Goal: Transaction & Acquisition: Obtain resource

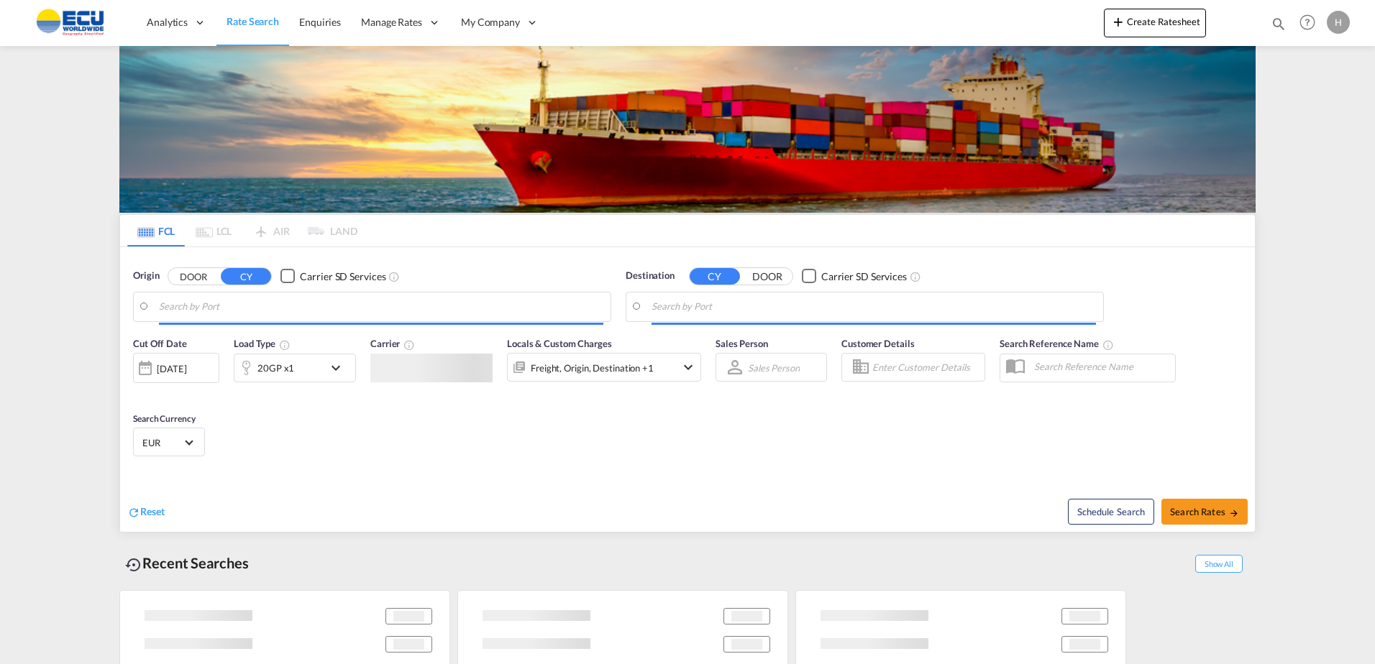
type input "Fos-[GEOGRAPHIC_DATA], [GEOGRAPHIC_DATA]"
type input "Busan, KRPUS"
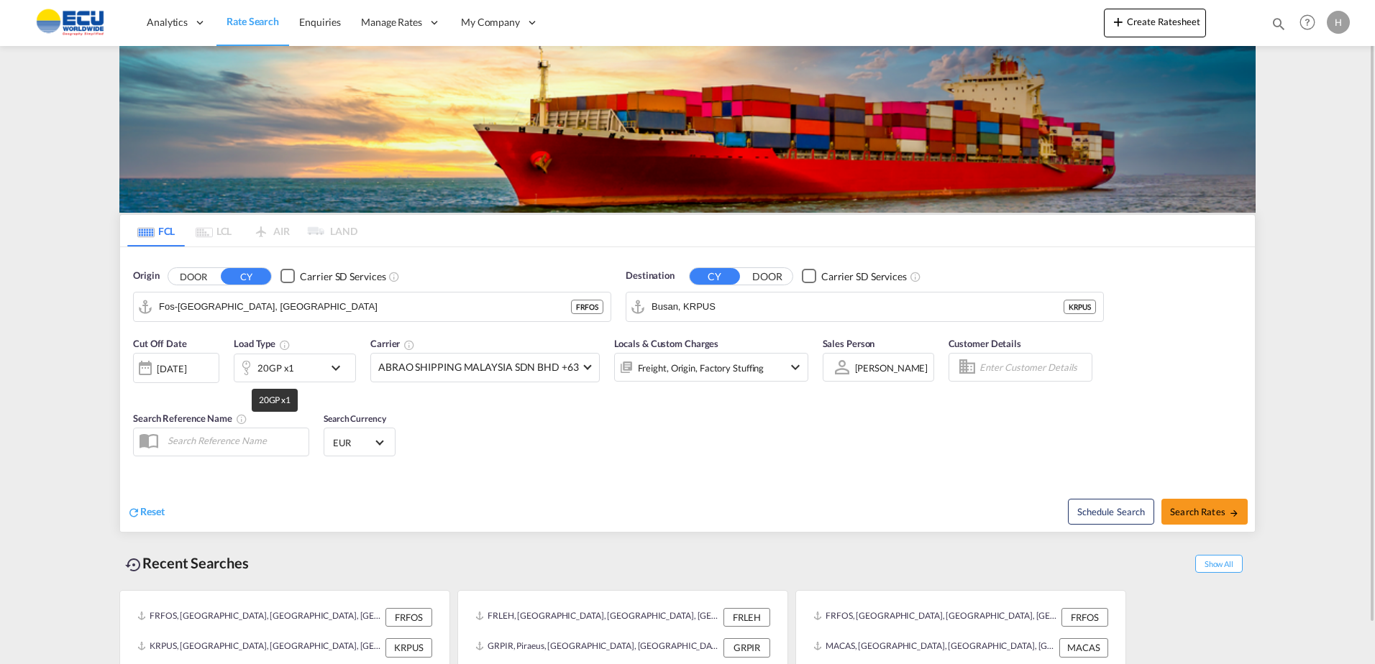
click at [280, 369] on div "20GP x1" at bounding box center [275, 368] width 37 height 20
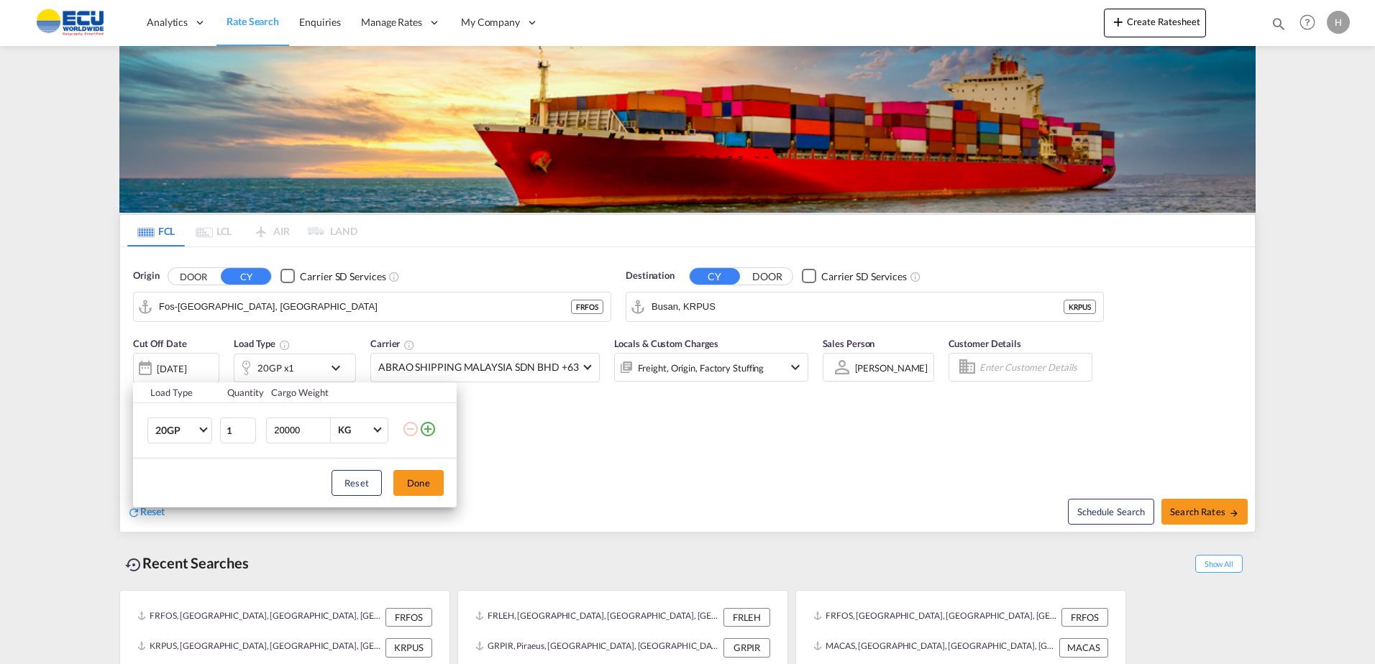
click at [427, 430] on md-icon "icon-plus-circle-outline" at bounding box center [427, 429] width 17 height 17
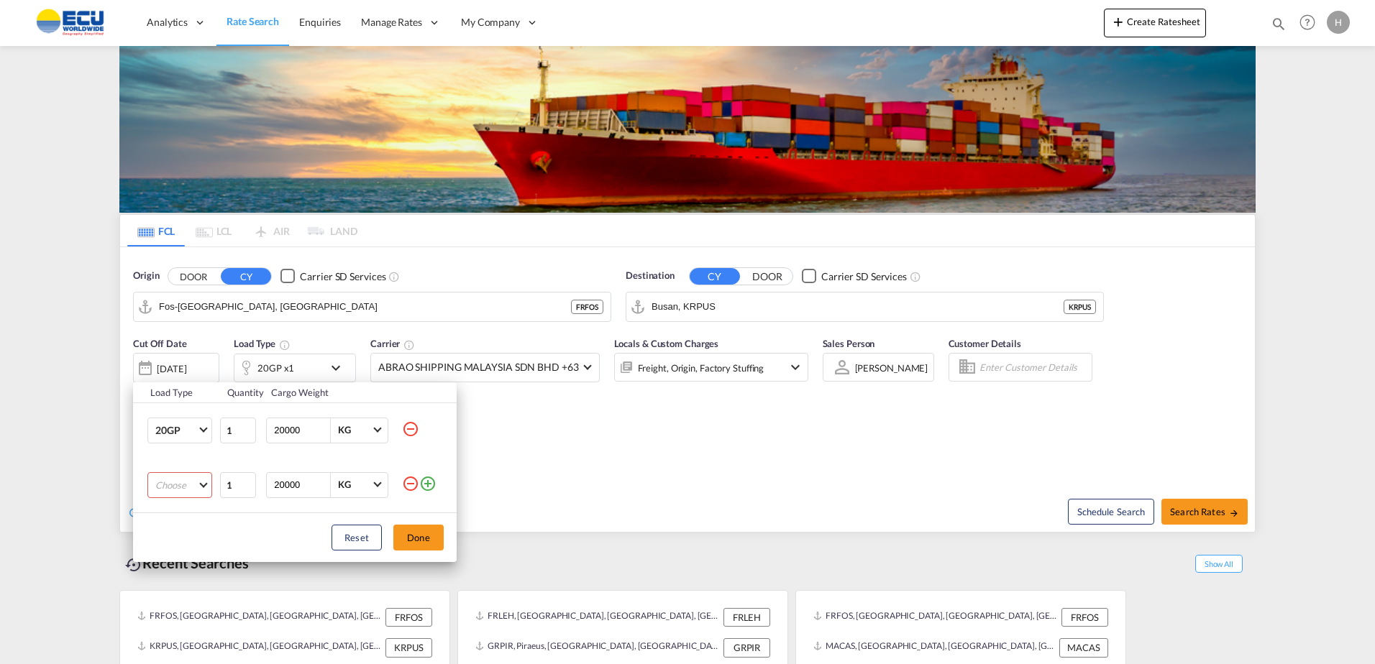
click at [198, 478] on md-select "Choose 20GP 40GP 40HC 45HC 20RE 40RE 40HR 20OT 40OT 20FR 40FR 40NR 20NR 45S 20T…" at bounding box center [179, 485] width 65 height 26
click at [183, 558] on md-option "40HC" at bounding box center [193, 554] width 98 height 35
click at [412, 543] on button "Done" at bounding box center [418, 538] width 50 height 26
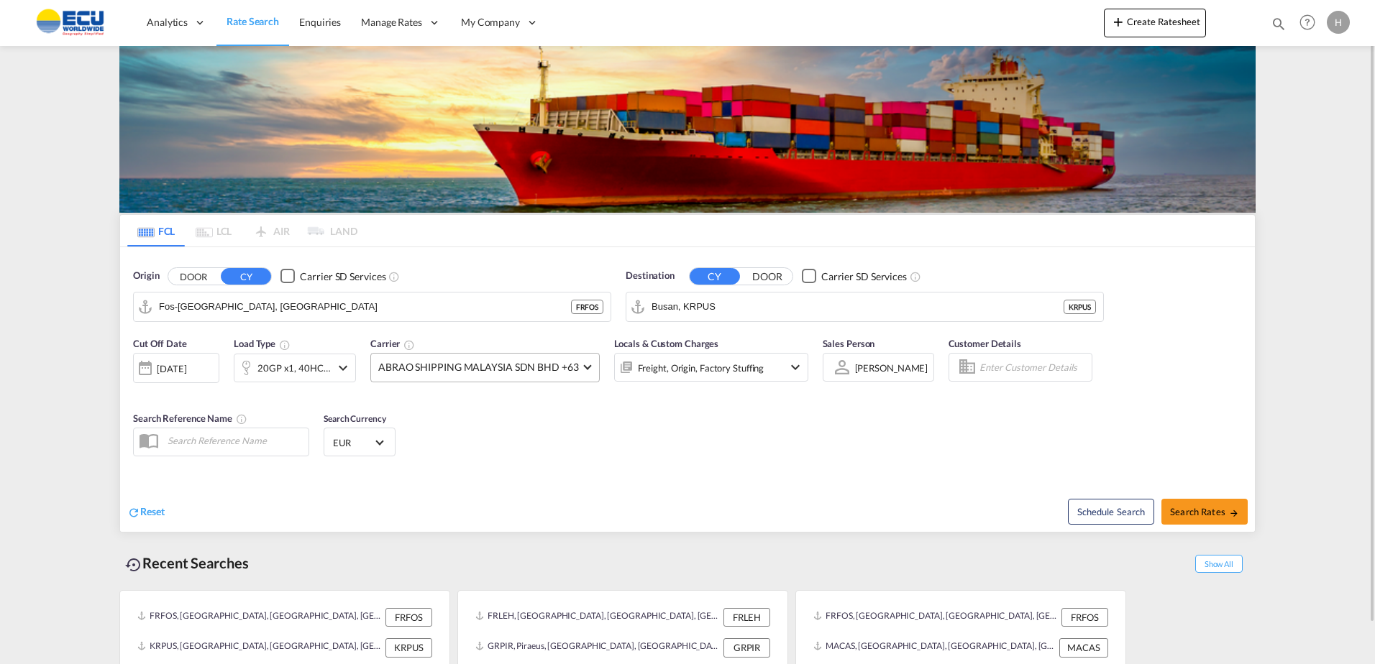
click at [495, 365] on span "ABRAO SHIPPING MALAYSIA SDN BHD +63" at bounding box center [478, 367] width 201 height 14
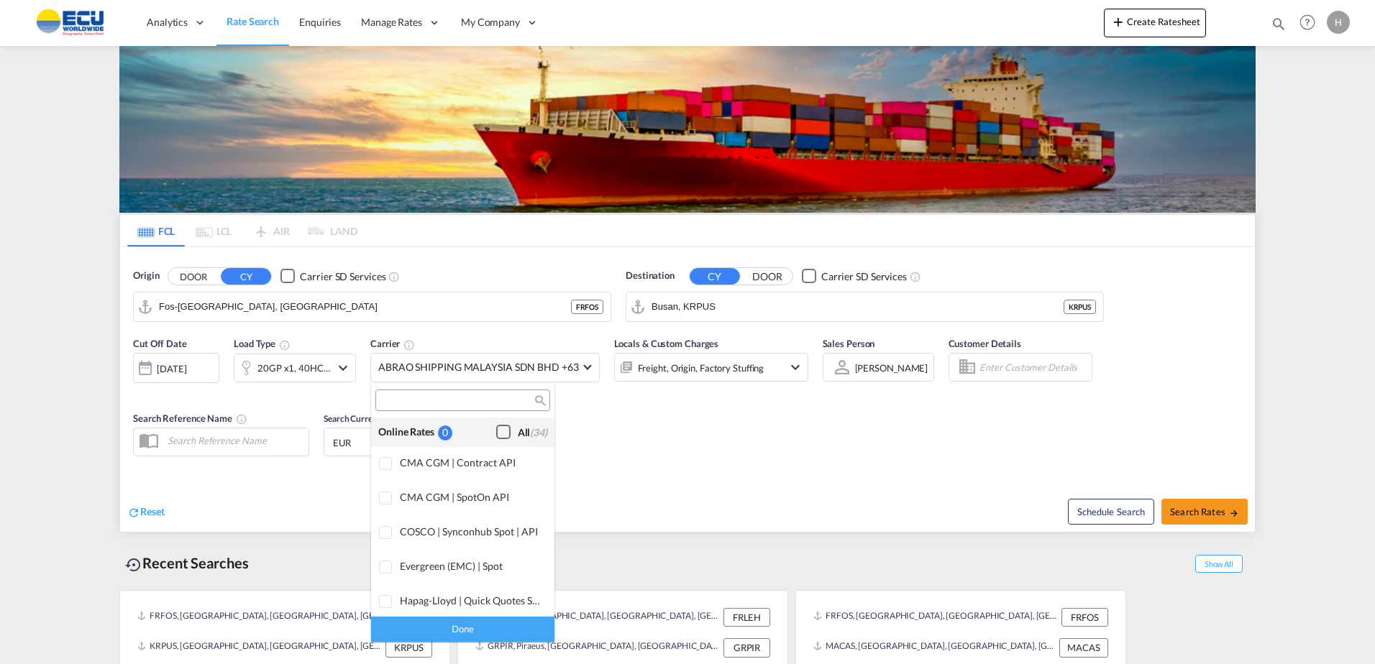
click at [496, 433] on div "Checkbox No Ink" at bounding box center [503, 432] width 14 height 14
click at [494, 622] on div "Done" at bounding box center [462, 629] width 183 height 25
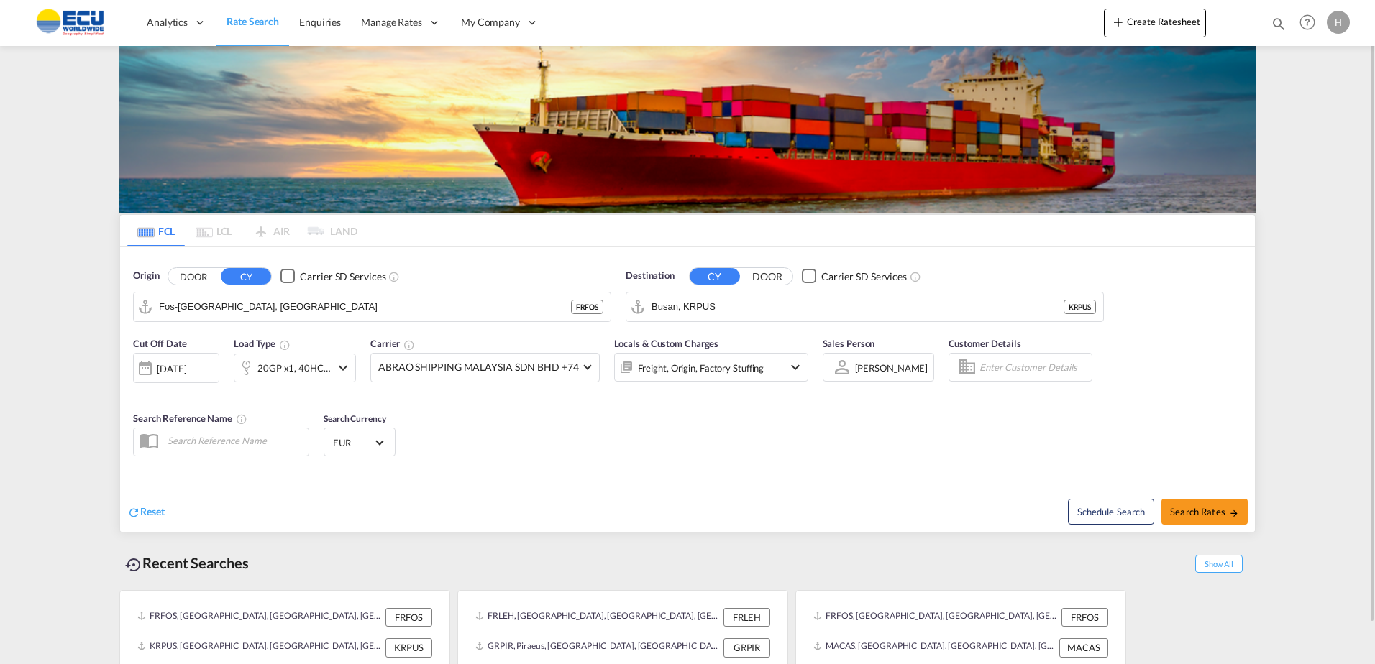
click at [696, 421] on div "Cut Off Date [DATE] [DATE] Load Type 20GP x1, 40HC x1 Carrier ABRAO SHIPPING MA…" at bounding box center [687, 399] width 1135 height 140
click at [598, 304] on button "Clear Input" at bounding box center [596, 307] width 22 height 22
click at [562, 307] on input "Search by Port" at bounding box center [381, 307] width 444 height 22
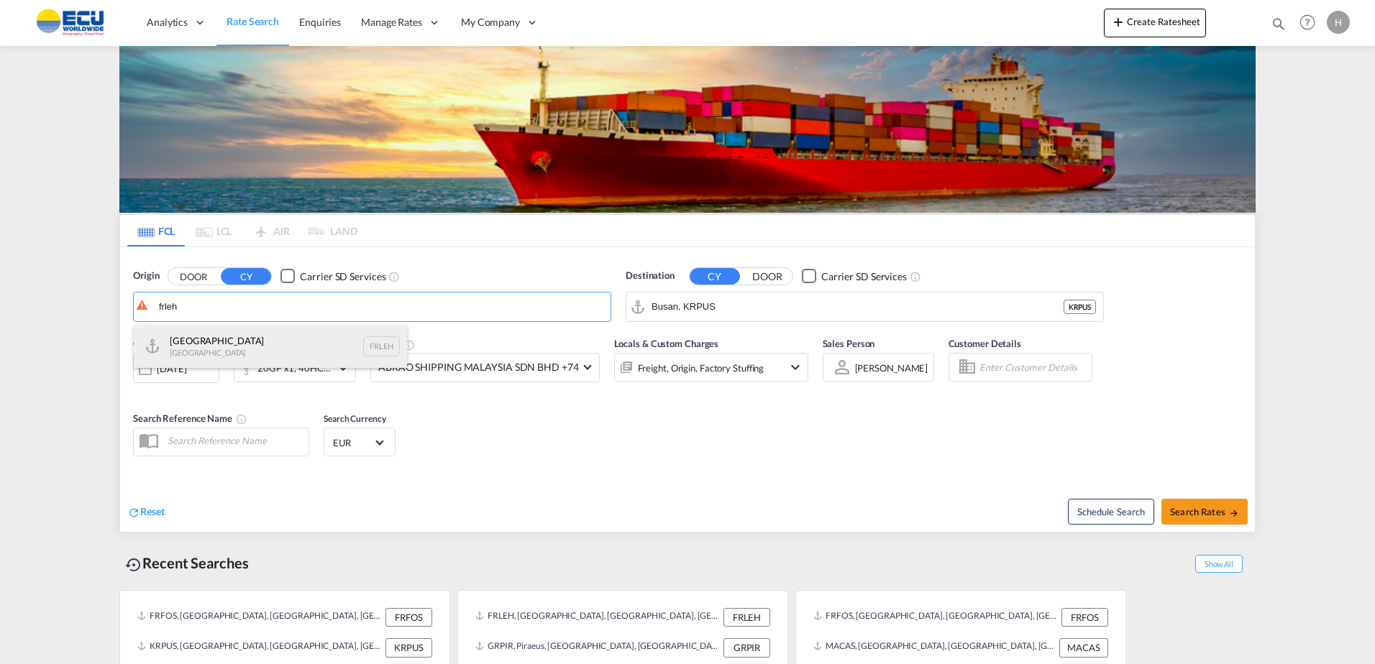
click at [299, 330] on div "Le Havre [GEOGRAPHIC_DATA] FRLEH" at bounding box center [270, 346] width 273 height 43
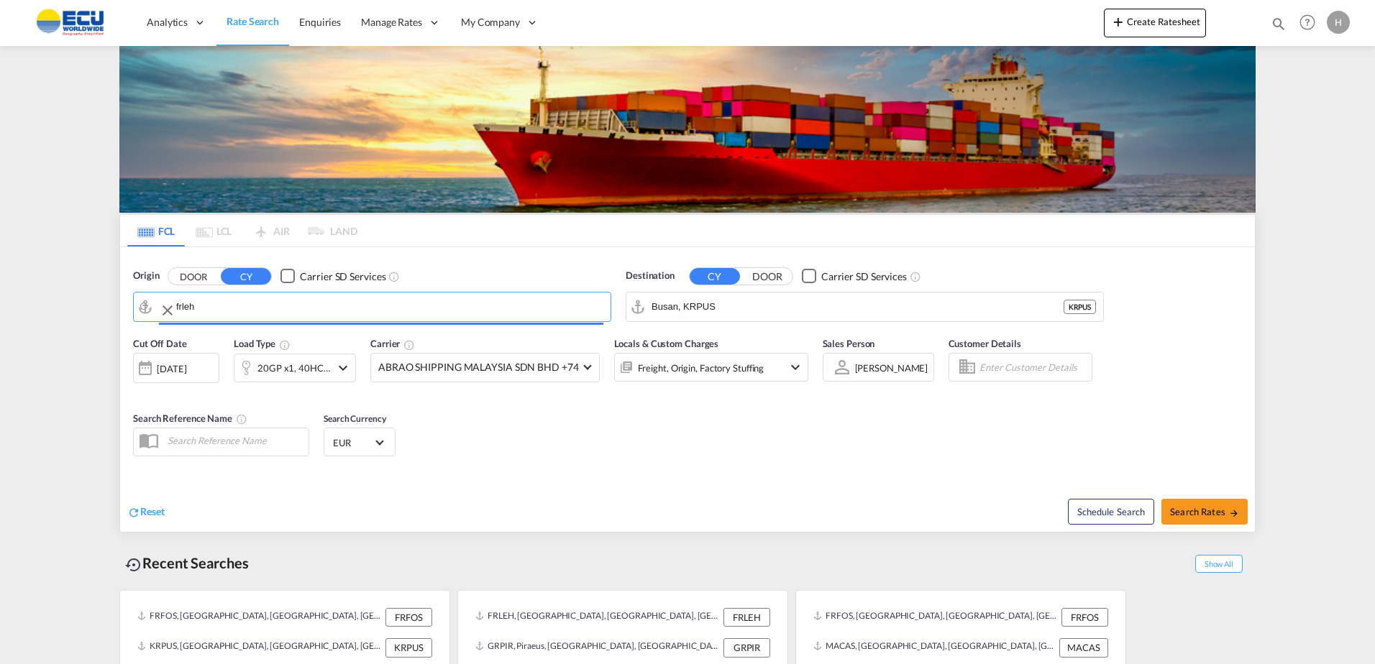
type input "[GEOGRAPHIC_DATA], [GEOGRAPHIC_DATA]"
click at [795, 313] on input "Busan, KRPUS" at bounding box center [873, 307] width 444 height 22
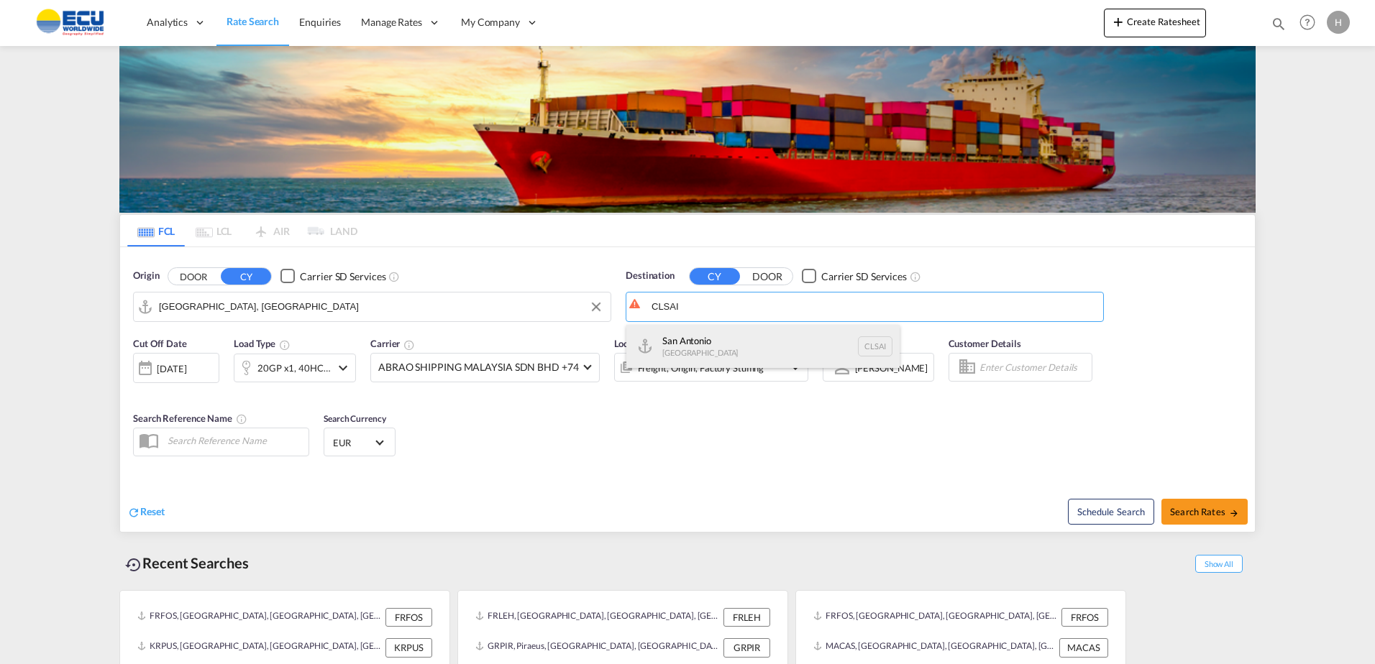
click at [792, 333] on div "San Antonio [GEOGRAPHIC_DATA] CLSAI" at bounding box center [762, 346] width 273 height 43
type input "San Antonio, CLSAI"
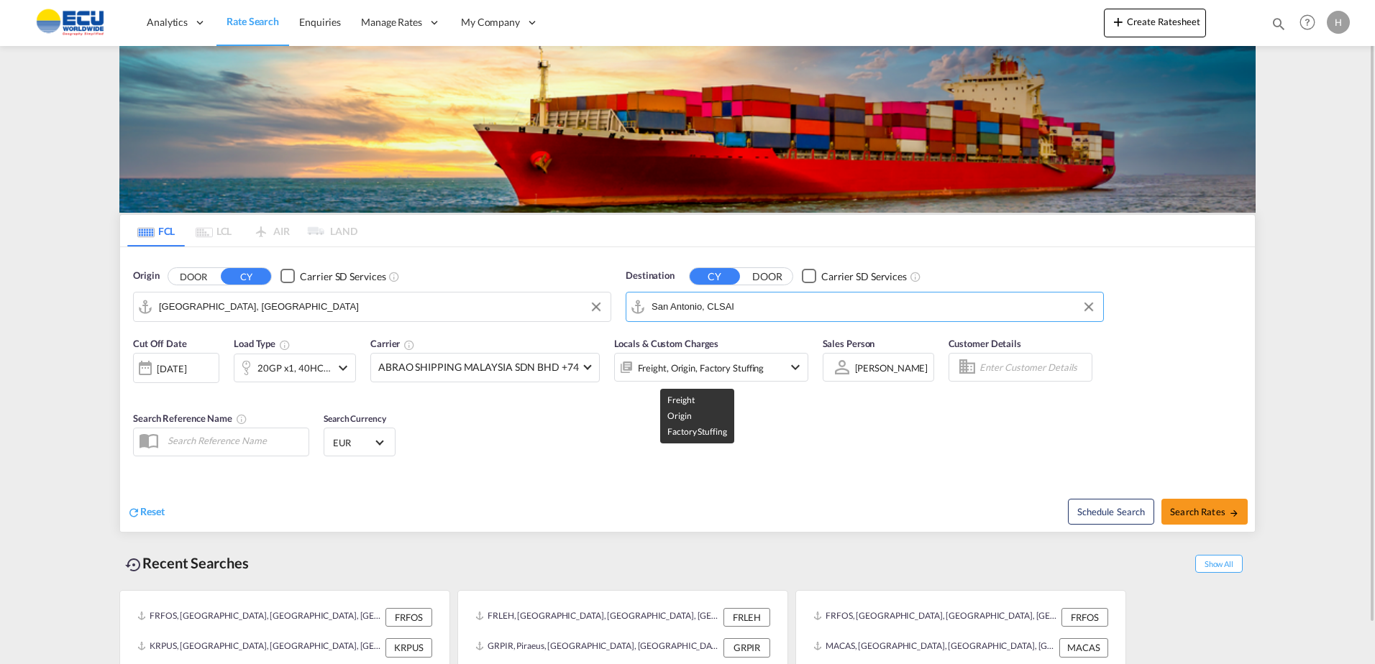
drag, startPoint x: 699, startPoint y: 409, endPoint x: 718, endPoint y: 403, distance: 20.2
click at [705, 406] on div "Cut Off Date [DATE] [DATE] Load Type 20GP x1, 40HC x1 Carrier ABRAO SHIPPING MA…" at bounding box center [687, 399] width 1135 height 140
click at [1215, 496] on div "Schedule Search Search Rates" at bounding box center [973, 504] width 564 height 55
click at [1213, 508] on span "Search Rates" at bounding box center [1204, 512] width 69 height 12
type input "FRLEH to CLSAI / [DATE]"
